Goal: Task Accomplishment & Management: Manage account settings

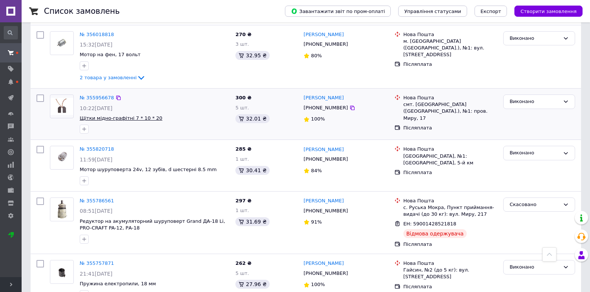
scroll to position [782, 0]
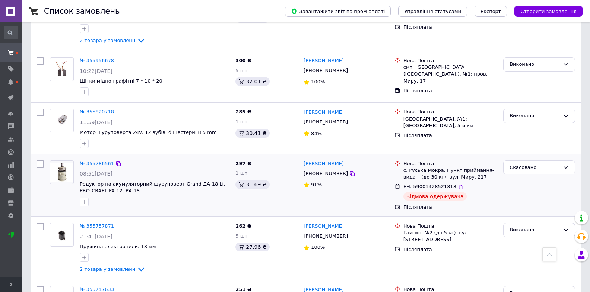
click at [69, 168] on img at bounding box center [61, 172] width 23 height 19
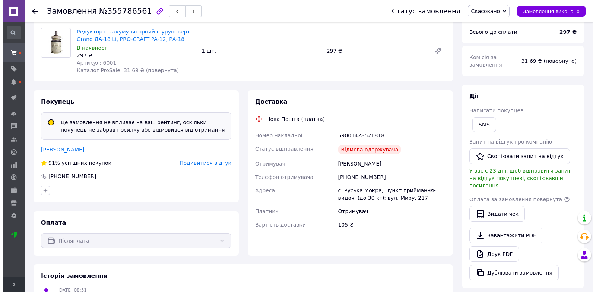
scroll to position [112, 0]
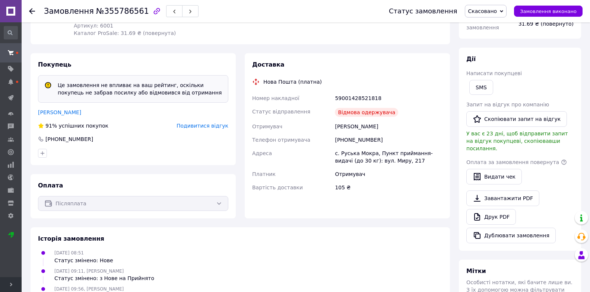
click at [210, 127] on span "Подивитися відгук" at bounding box center [203, 126] width 52 height 6
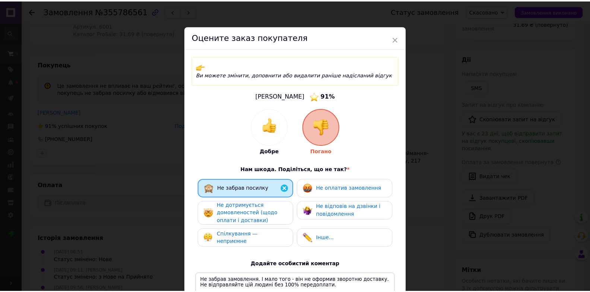
scroll to position [37, 0]
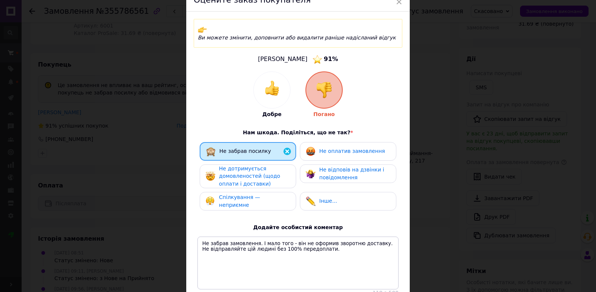
click at [398, 2] on span "×" at bounding box center [398, 2] width 7 height 13
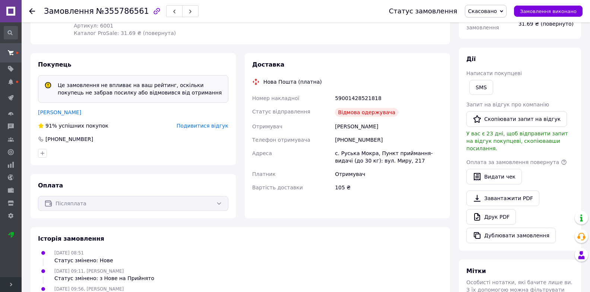
scroll to position [0, 0]
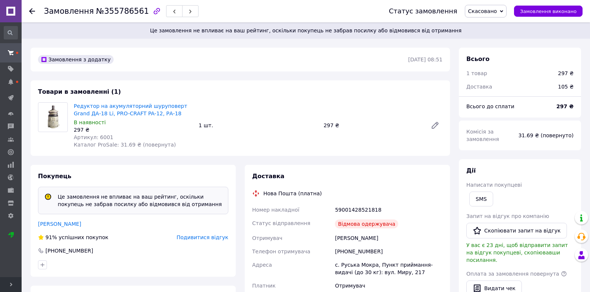
click at [9, 14] on link at bounding box center [11, 11] width 22 height 22
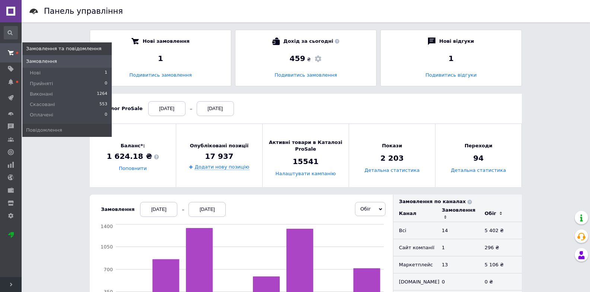
click at [8, 50] on icon at bounding box center [11, 53] width 6 height 6
